Goal: Information Seeking & Learning: Find specific page/section

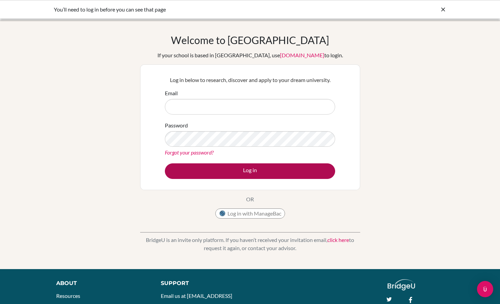
type input "alexandria.saari@ais.edu.mm"
click at [218, 178] on button "Log in" at bounding box center [250, 171] width 170 height 16
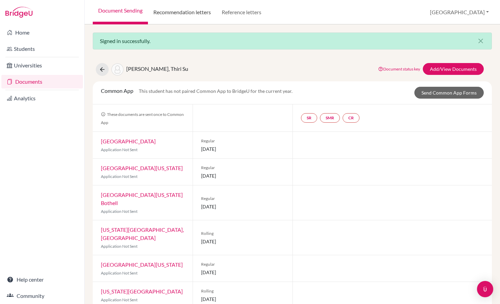
click at [195, 14] on link "Recommendation letters" at bounding box center [182, 12] width 68 height 24
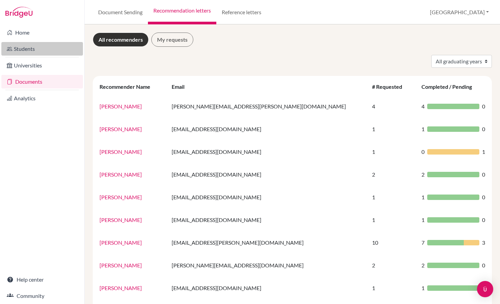
click at [44, 49] on link "Students" at bounding box center [42, 49] width 82 height 14
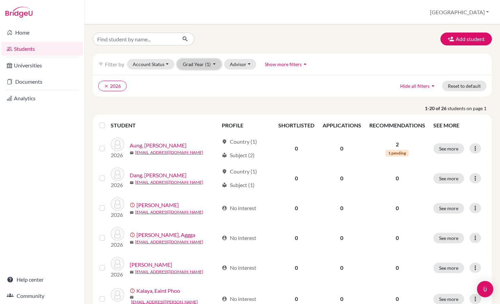
click at [215, 65] on button "Grad Year (1)" at bounding box center [199, 64] width 45 height 10
click at [199, 87] on div "2025" at bounding box center [198, 89] width 24 height 8
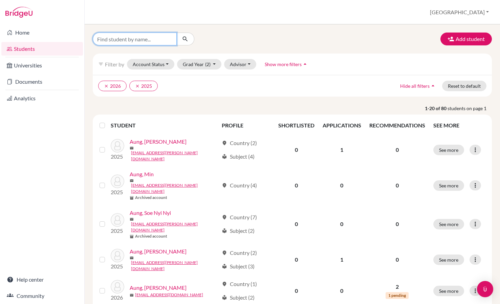
click at [161, 39] on input "Find student by name..." at bounding box center [135, 38] width 84 height 13
type input "mariko"
click button "submit" at bounding box center [185, 38] width 18 height 13
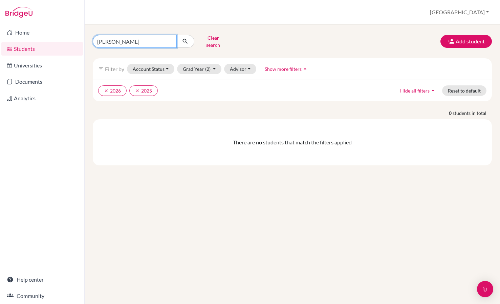
click at [135, 39] on input "mariko" at bounding box center [135, 41] width 84 height 13
click at [102, 85] on button "clear 2026" at bounding box center [112, 90] width 28 height 10
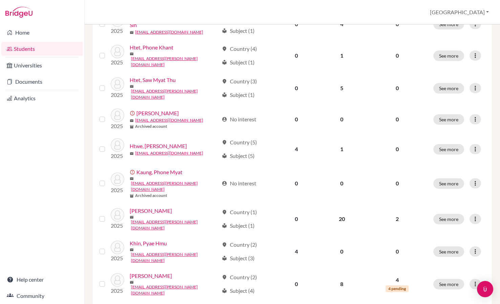
scroll to position [471, 0]
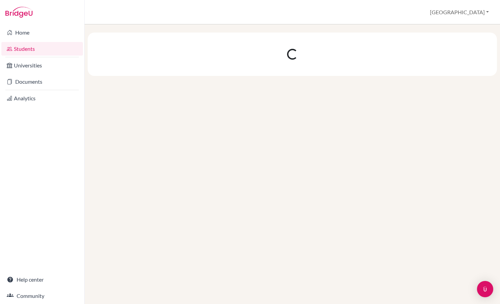
scroll to position [0, 0]
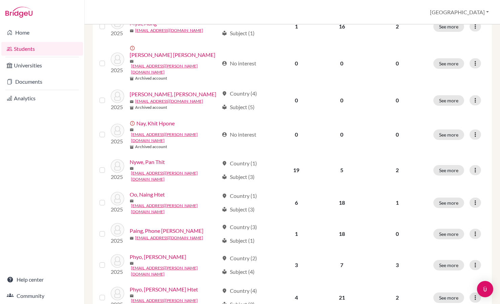
scroll to position [449, 0]
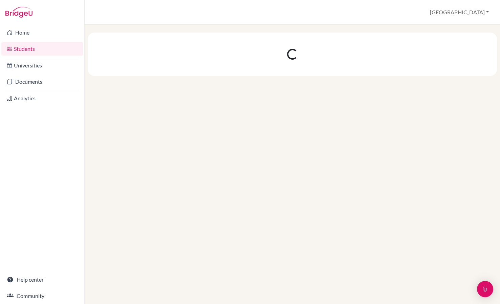
scroll to position [0, 0]
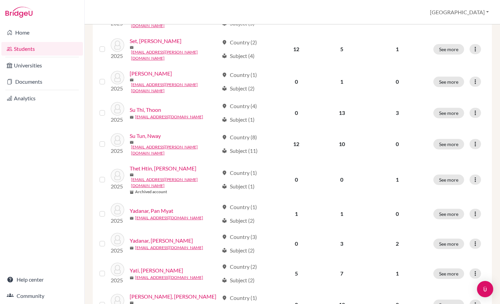
scroll to position [228, 0]
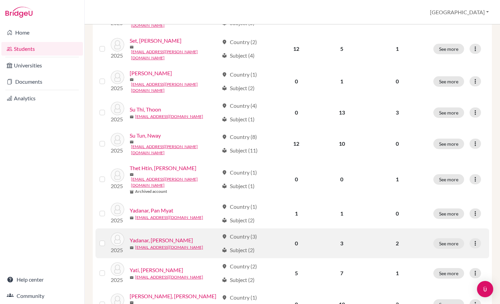
click at [154, 236] on link "Yadanar, Su Latt" at bounding box center [161, 240] width 63 height 8
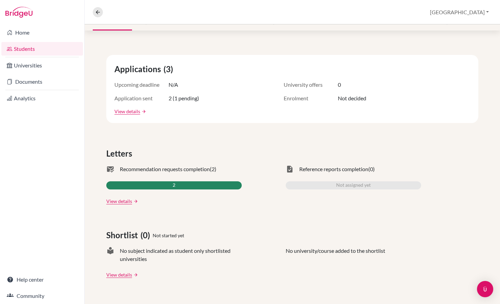
scroll to position [96, 0]
click at [124, 203] on link "View details" at bounding box center [119, 200] width 26 height 7
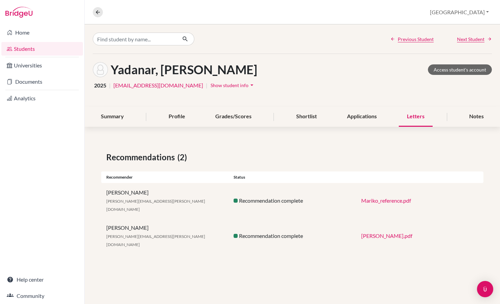
click at [401, 232] on link "Mariko_Letter_of_Recommendation_Final_Draft.pdf" at bounding box center [386, 235] width 51 height 6
click at [382, 197] on link "Mariko_reference.pdf" at bounding box center [386, 200] width 50 height 6
click at [114, 122] on div "Summary" at bounding box center [112, 117] width 39 height 20
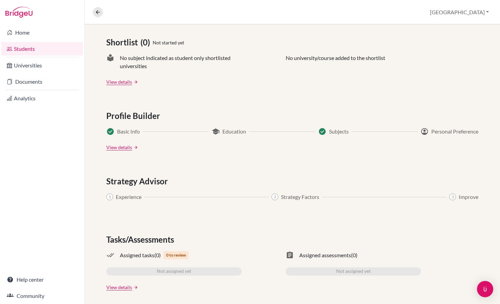
scroll to position [292, 0]
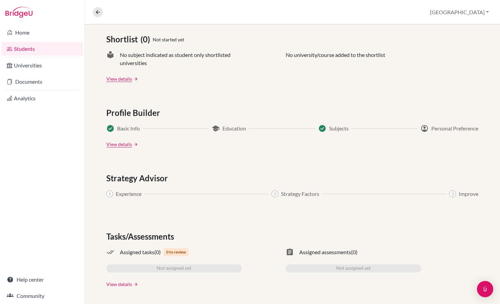
click at [113, 283] on link "View details" at bounding box center [119, 283] width 26 height 7
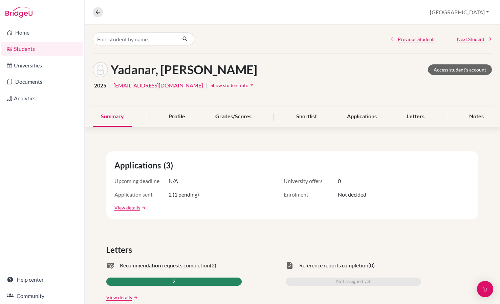
click at [113, 283] on div "2" at bounding box center [173, 281] width 135 height 8
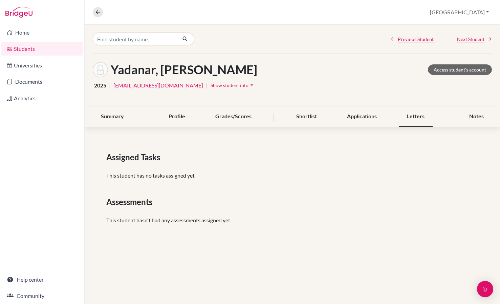
click at [422, 117] on div "Letters" at bounding box center [416, 117] width 34 height 20
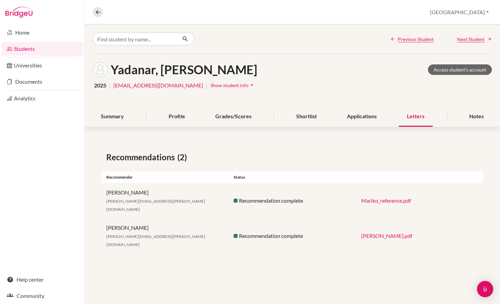
click at [227, 85] on span "Show student info" at bounding box center [230, 85] width 38 height 6
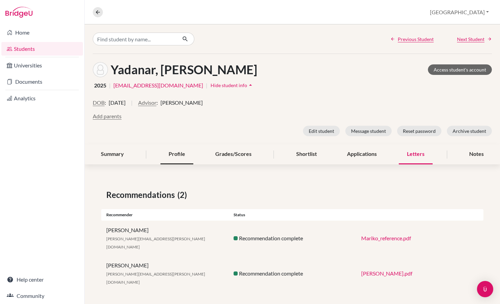
click at [178, 154] on div "Profile" at bounding box center [176, 154] width 33 height 20
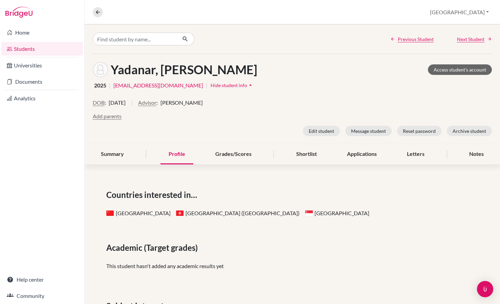
scroll to position [99, 0]
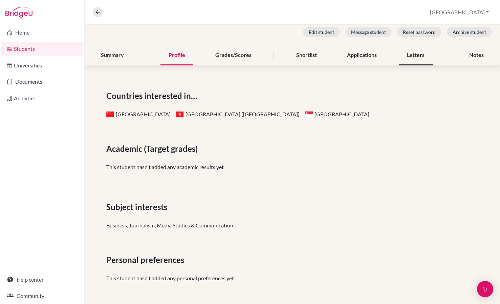
click at [417, 53] on div "Letters" at bounding box center [416, 55] width 34 height 20
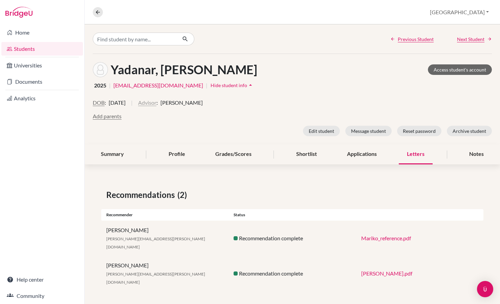
click at [156, 106] on button "Advisor" at bounding box center [147, 103] width 18 height 8
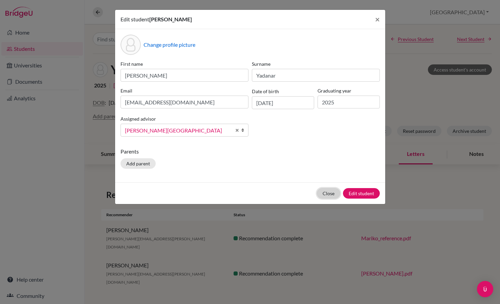
click at [327, 191] on button "Close" at bounding box center [328, 193] width 23 height 10
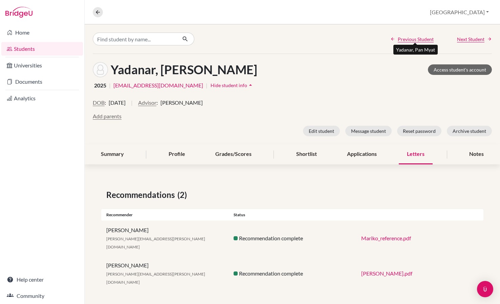
click at [414, 38] on span "Previous Student" at bounding box center [416, 39] width 36 height 7
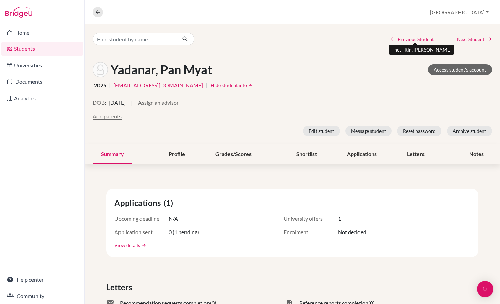
click at [406, 39] on span "Previous Student" at bounding box center [416, 39] width 36 height 7
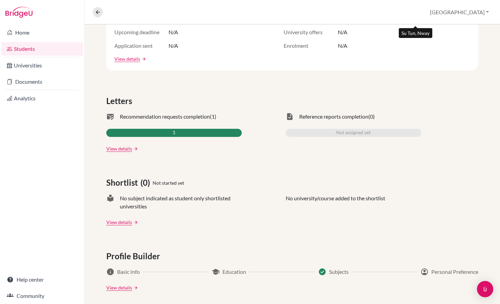
scroll to position [186, 0]
click at [118, 149] on link "View details" at bounding box center [119, 148] width 26 height 7
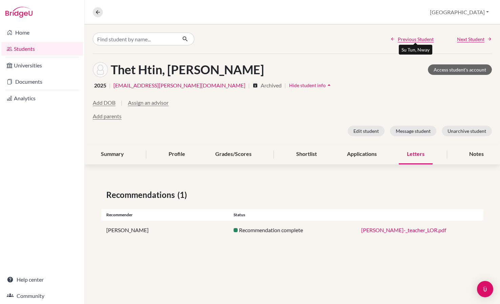
click at [402, 37] on span "Previous Student" at bounding box center [416, 39] width 36 height 7
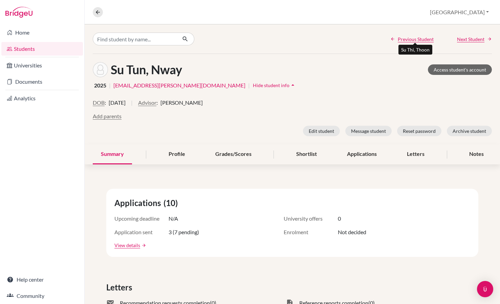
click at [403, 39] on span "Previous Student" at bounding box center [416, 39] width 36 height 7
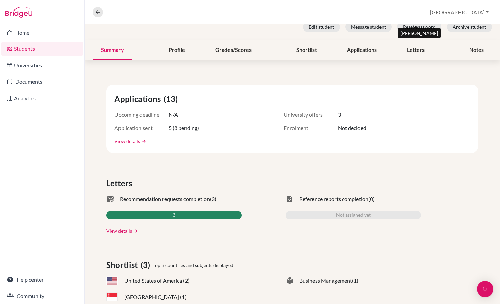
scroll to position [108, 0]
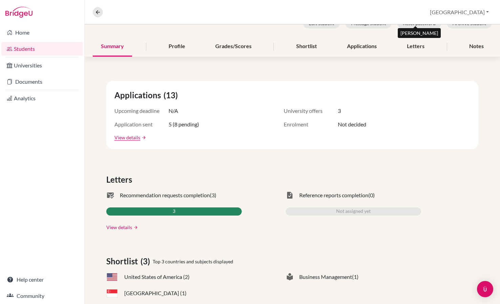
click at [115, 227] on link "View details" at bounding box center [119, 226] width 26 height 7
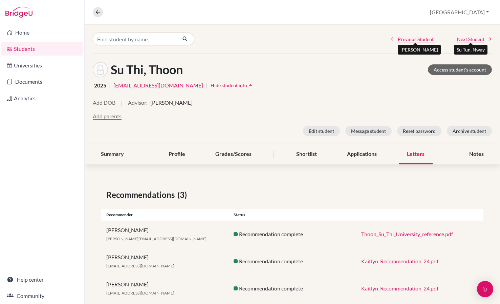
click at [469, 41] on span "Next Student" at bounding box center [470, 39] width 27 height 7
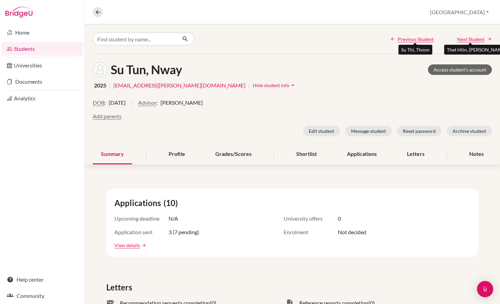
click at [469, 41] on span "Next Student" at bounding box center [470, 39] width 27 height 7
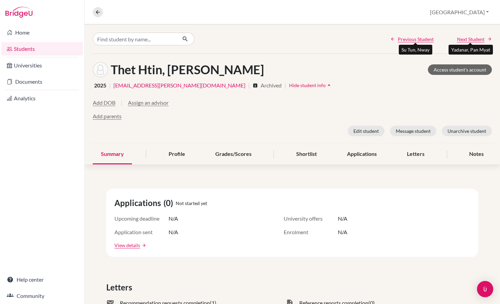
click at [469, 41] on span "Next Student" at bounding box center [470, 39] width 27 height 7
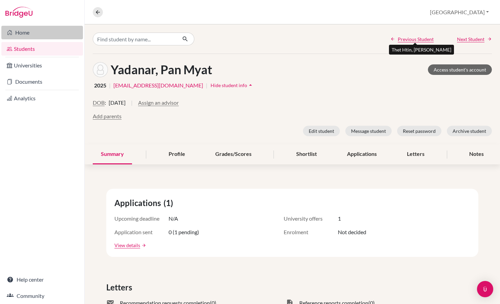
click at [60, 30] on link "Home" at bounding box center [42, 33] width 82 height 14
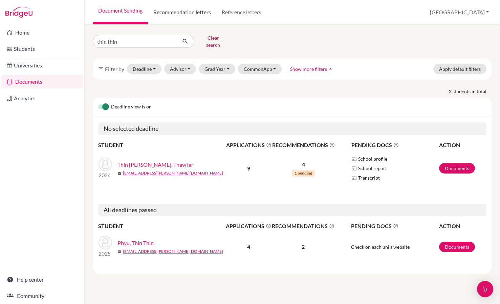
click at [205, 15] on link "Recommendation letters" at bounding box center [182, 12] width 68 height 24
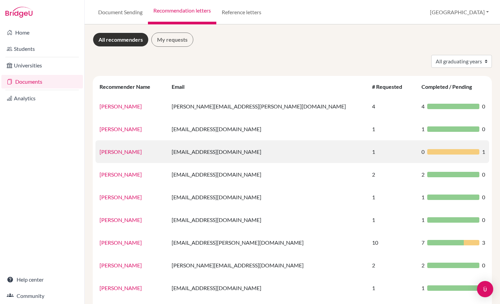
click at [136, 152] on link "[PERSON_NAME]" at bounding box center [121, 151] width 42 height 6
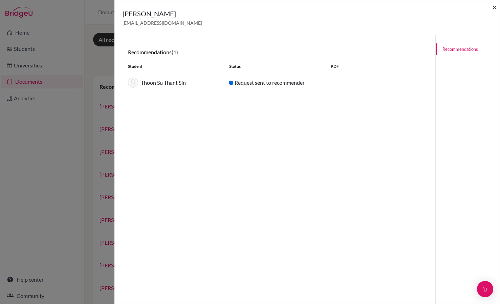
click at [494, 6] on span "×" at bounding box center [494, 7] width 5 height 10
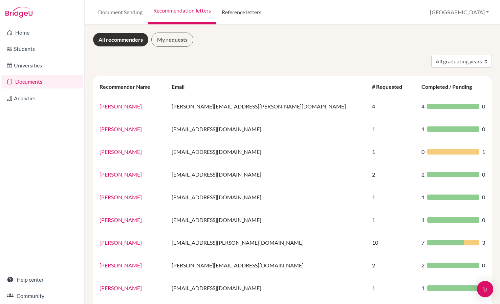
click at [246, 10] on link "Reference letters" at bounding box center [241, 12] width 50 height 24
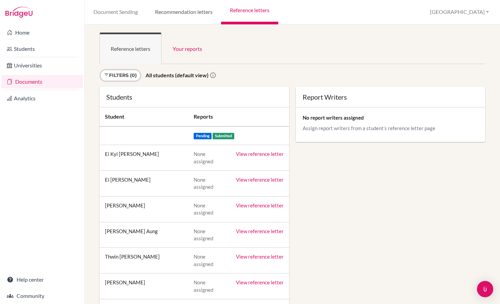
click at [203, 14] on link "Recommendation letters" at bounding box center [183, 12] width 75 height 24
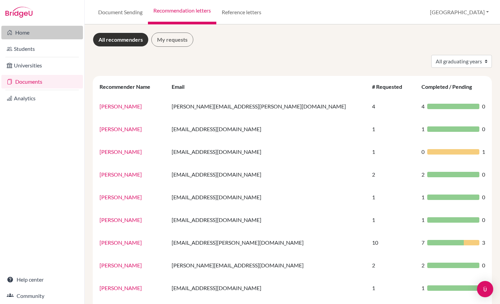
click at [44, 35] on link "Home" at bounding box center [42, 33] width 82 height 14
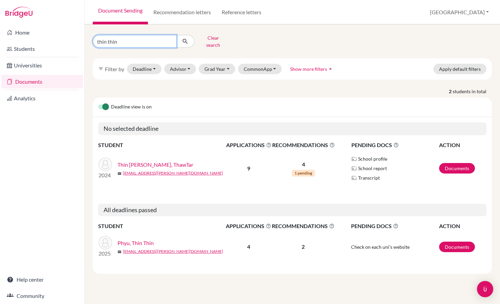
click at [170, 40] on input "thin thin" at bounding box center [135, 41] width 84 height 13
click at [208, 38] on button "Clear search" at bounding box center [213, 41] width 38 height 18
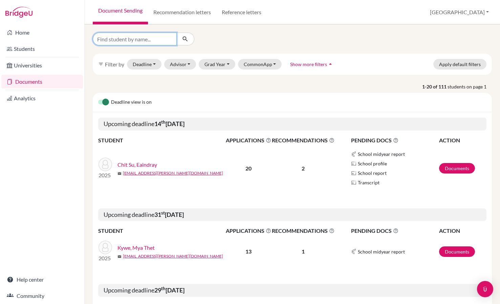
click at [124, 35] on input "Find student by name..." at bounding box center [135, 38] width 84 height 13
type input "yadanar"
click button "submit" at bounding box center [185, 38] width 18 height 13
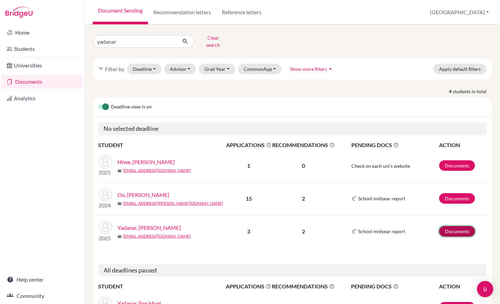
click at [451, 226] on link "Documents" at bounding box center [457, 231] width 36 height 10
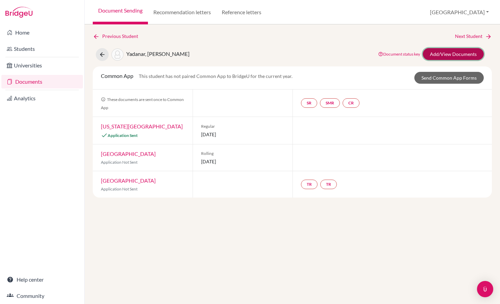
click at [449, 54] on link "Add/View Documents" at bounding box center [453, 54] width 61 height 12
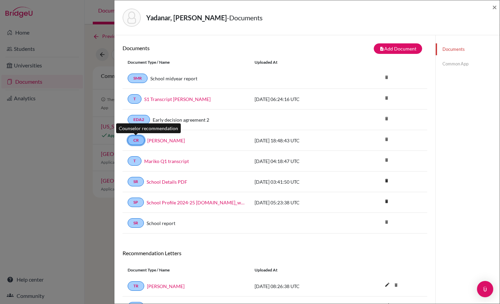
click at [133, 140] on link "CR" at bounding box center [136, 139] width 17 height 9
click at [156, 140] on link "Mariko LOR" at bounding box center [166, 140] width 38 height 7
